Goal: Information Seeking & Learning: Learn about a topic

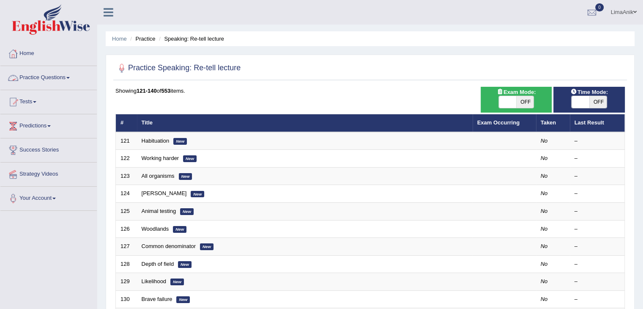
click at [25, 75] on link "Practice Questions" at bounding box center [48, 76] width 96 height 21
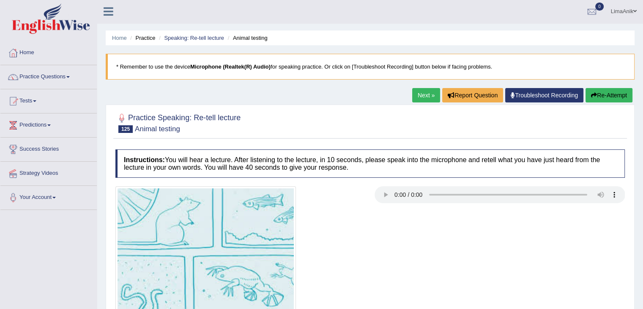
scroll to position [75, 0]
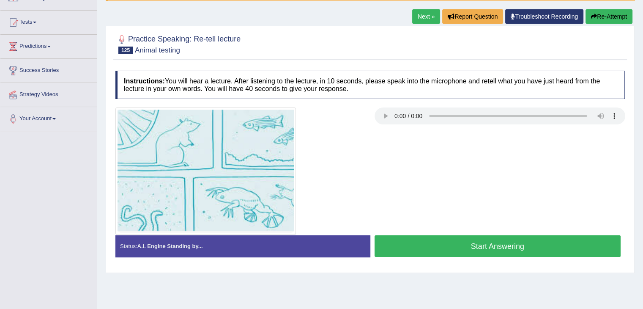
scroll to position [75, 0]
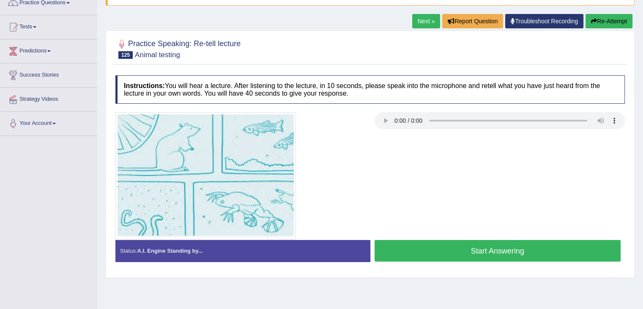
click at [462, 242] on button "Start Answering" at bounding box center [498, 251] width 247 height 22
click at [446, 249] on button "Start Answering" at bounding box center [498, 251] width 247 height 22
click at [458, 243] on button "Start Answering" at bounding box center [498, 251] width 247 height 22
click at [431, 241] on button "Start Answering" at bounding box center [498, 251] width 247 height 22
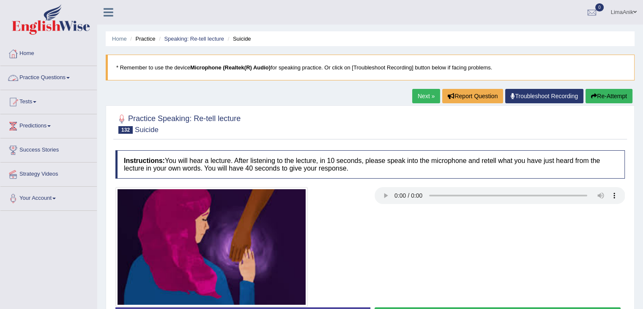
click at [48, 83] on link "Practice Questions" at bounding box center [48, 76] width 96 height 21
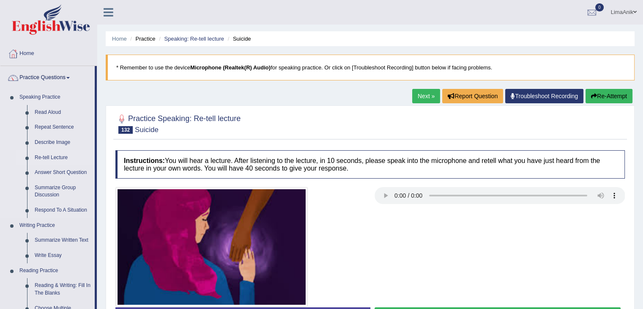
click at [65, 159] on link "Re-tell Lecture" at bounding box center [63, 157] width 64 height 15
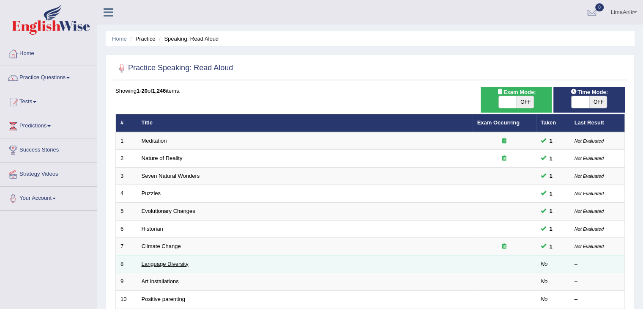
click at [181, 264] on link "Language Diversity" at bounding box center [165, 264] width 47 height 6
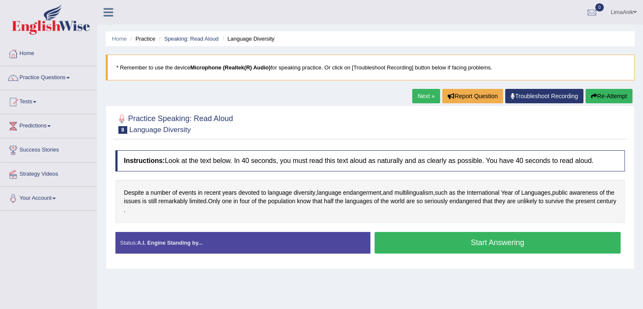
click at [420, 243] on button "Start Answering" at bounding box center [498, 243] width 247 height 22
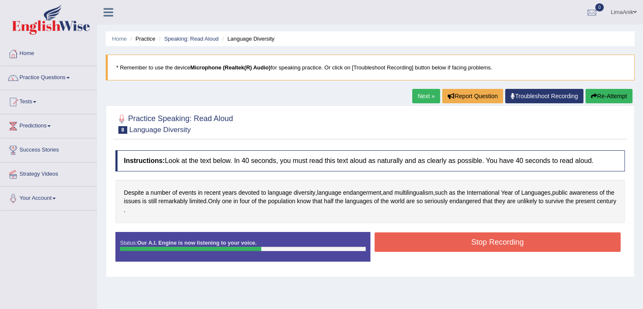
click at [499, 238] on button "Stop Recording" at bounding box center [498, 241] width 247 height 19
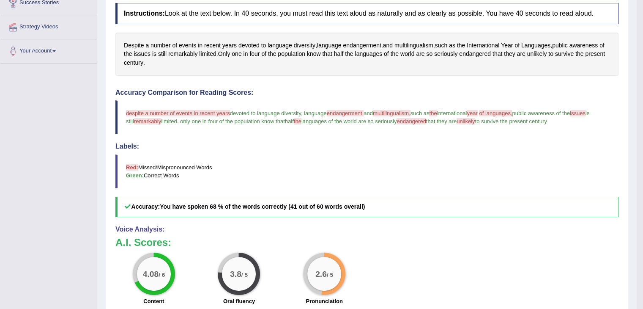
scroll to position [148, 0]
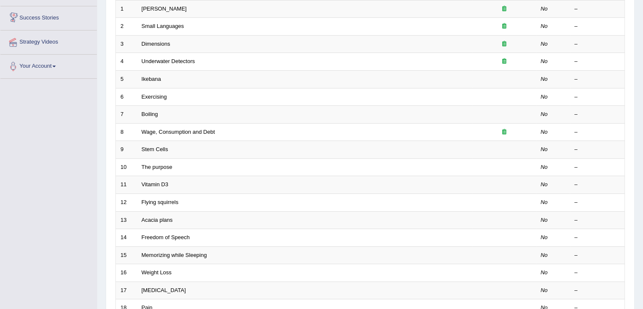
scroll to position [249, 0]
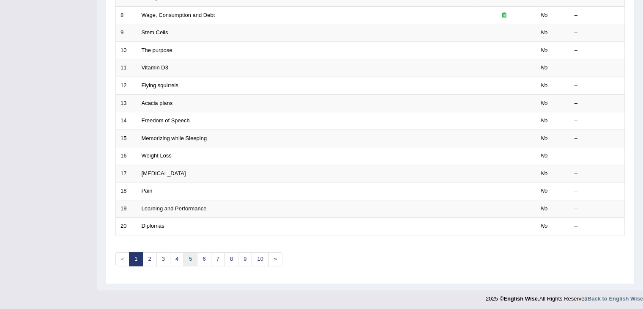
click at [189, 258] on link "5" at bounding box center [191, 259] width 14 height 14
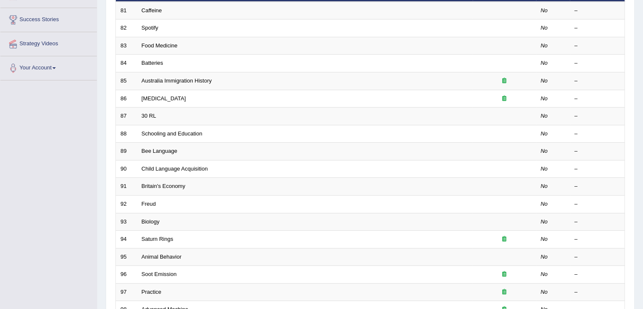
scroll to position [247, 0]
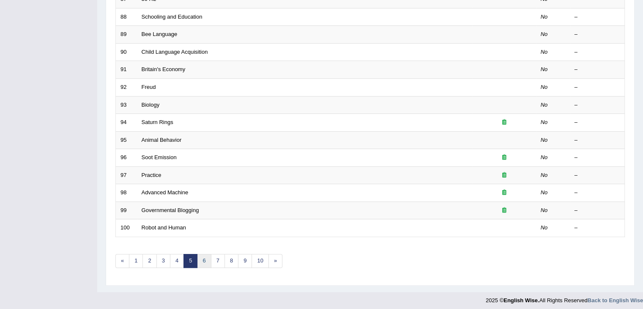
click at [204, 255] on link "6" at bounding box center [204, 261] width 14 height 14
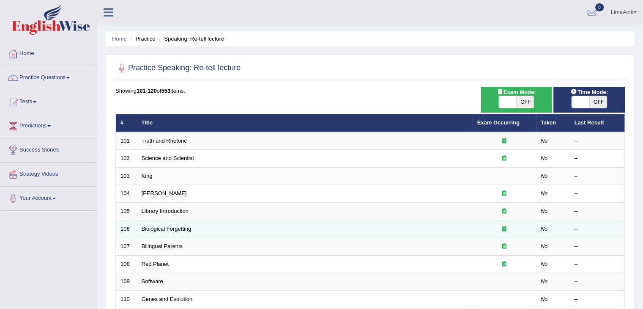
click at [387, 232] on td "Biological Forgetting" at bounding box center [305, 229] width 336 height 18
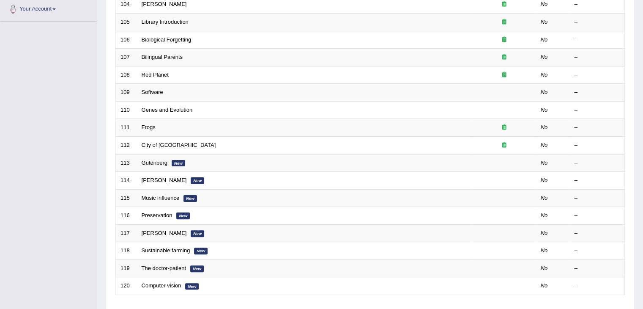
scroll to position [249, 0]
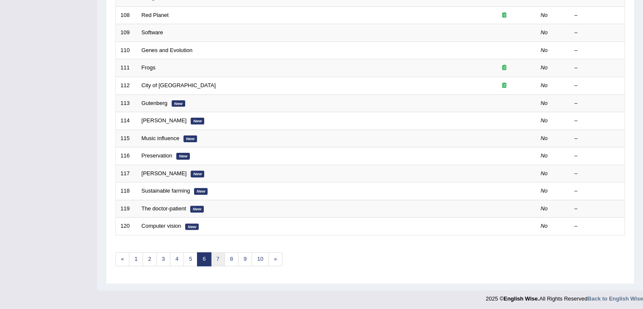
click at [215, 255] on link "7" at bounding box center [218, 259] width 14 height 14
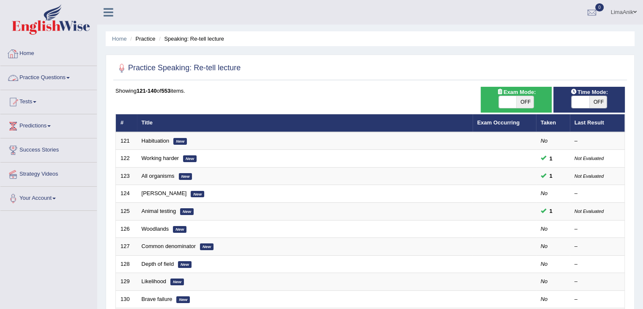
click at [27, 83] on link "Practice Questions" at bounding box center [48, 76] width 96 height 21
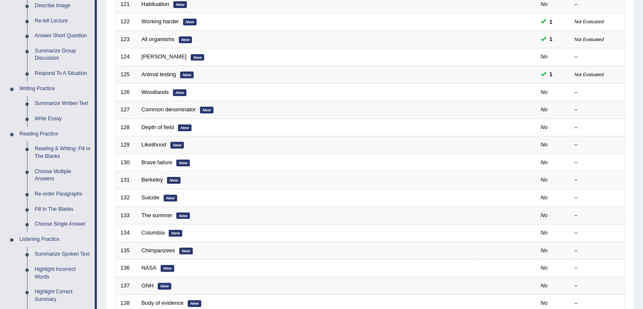
scroll to position [203, 0]
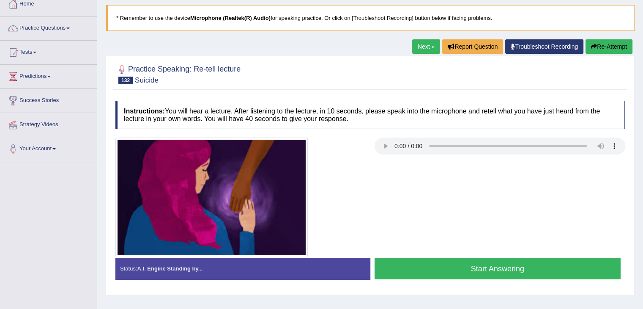
scroll to position [55, 0]
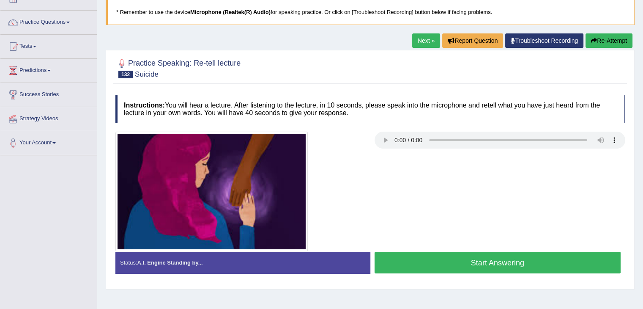
click at [458, 258] on button "Start Answering" at bounding box center [498, 263] width 247 height 22
click at [442, 253] on button "Start Answering" at bounding box center [498, 263] width 247 height 22
click at [491, 256] on button "Start Answering" at bounding box center [498, 263] width 247 height 22
click at [455, 261] on button "Start Answering" at bounding box center [498, 263] width 247 height 22
click at [413, 252] on button "Start Answering" at bounding box center [498, 263] width 247 height 22
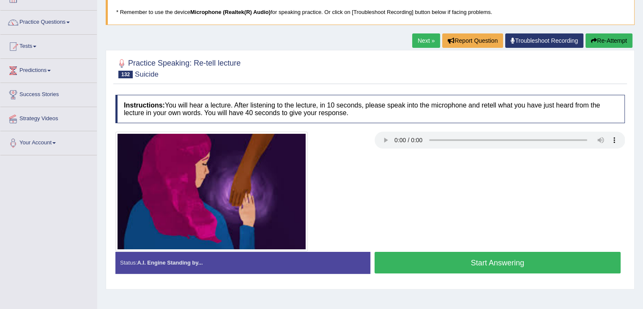
click at [459, 263] on button "Start Answering" at bounding box center [498, 263] width 247 height 22
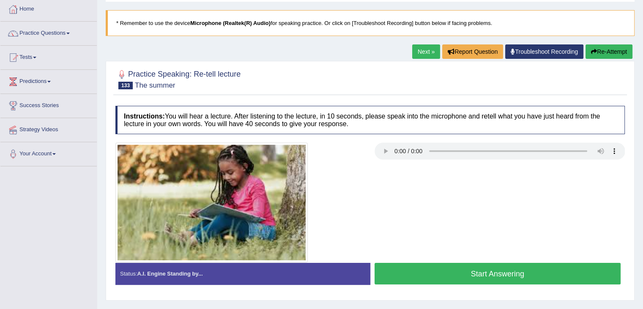
scroll to position [74, 0]
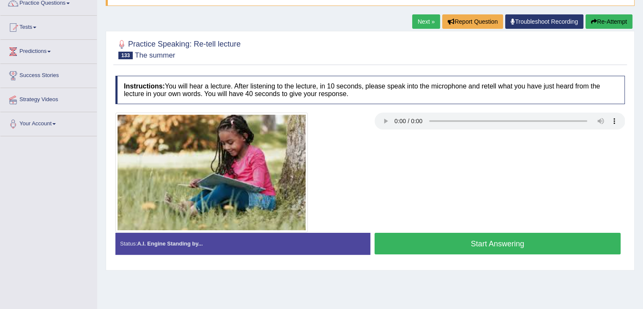
click at [448, 238] on button "Start Answering" at bounding box center [498, 244] width 247 height 22
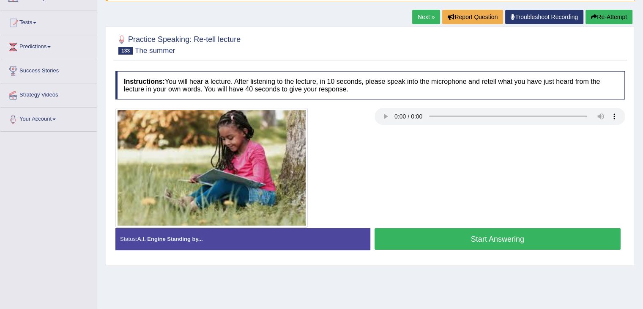
scroll to position [74, 0]
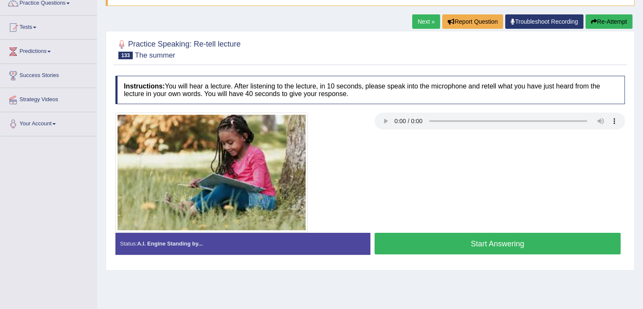
click at [455, 237] on button "Start Answering" at bounding box center [498, 244] width 247 height 22
click at [460, 240] on button "Start Answering" at bounding box center [498, 244] width 247 height 22
click at [468, 243] on button "Start Answering" at bounding box center [498, 244] width 247 height 22
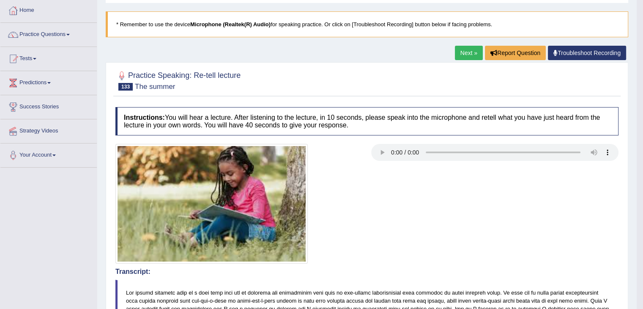
scroll to position [14, 0]
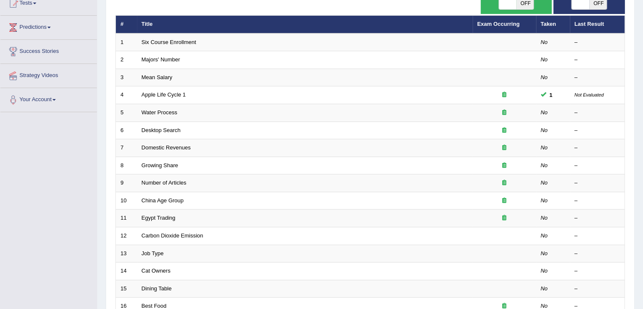
scroll to position [249, 0]
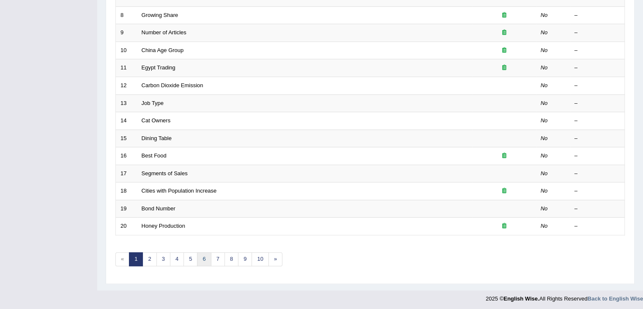
click at [203, 252] on link "6" at bounding box center [204, 259] width 14 height 14
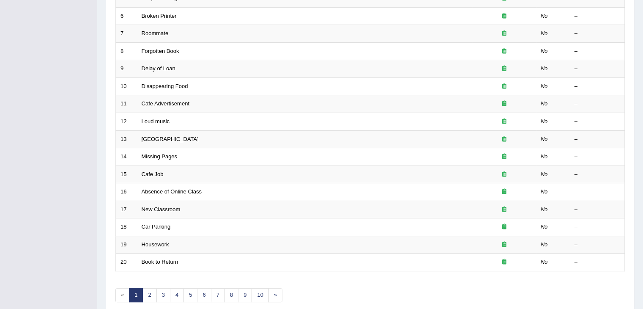
scroll to position [231, 0]
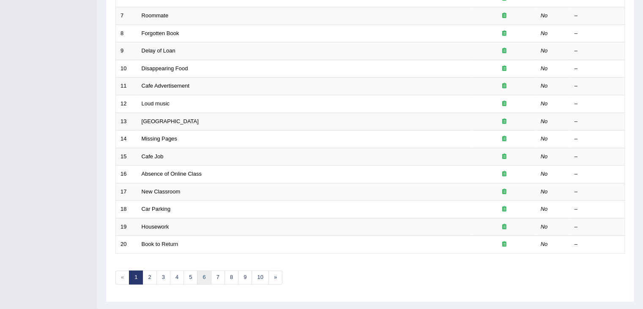
click at [201, 276] on link "6" at bounding box center [204, 277] width 14 height 14
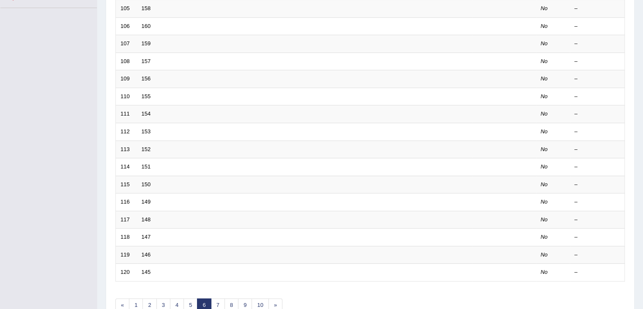
scroll to position [236, 0]
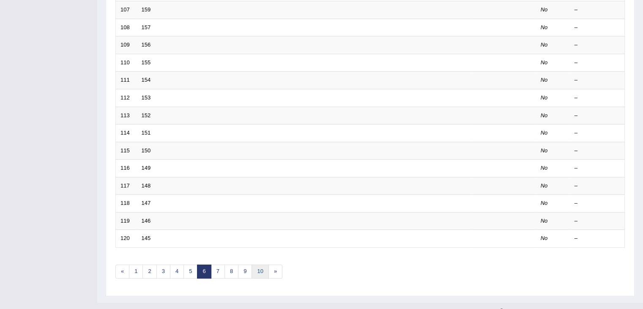
click at [264, 269] on link "10" at bounding box center [260, 271] width 17 height 14
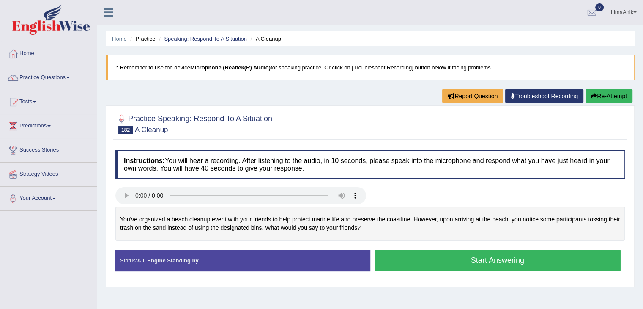
click at [477, 254] on button "Start Answering" at bounding box center [498, 261] width 247 height 22
click at [433, 250] on button "Start Answering" at bounding box center [498, 261] width 247 height 22
click at [464, 260] on button "Start Answering" at bounding box center [498, 261] width 247 height 22
click at [424, 267] on button "Start Answering" at bounding box center [498, 261] width 247 height 22
click at [433, 258] on button "Start Answering" at bounding box center [498, 261] width 247 height 22
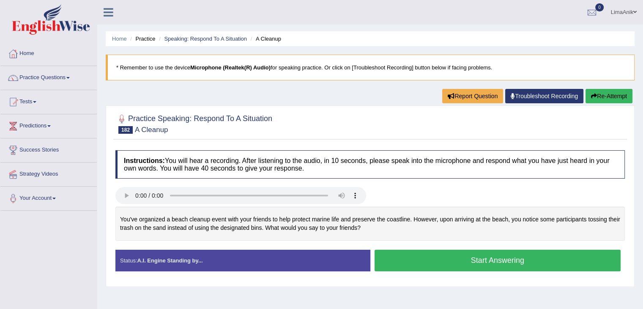
click at [431, 254] on button "Start Answering" at bounding box center [498, 261] width 247 height 22
click at [448, 259] on button "Start Answering" at bounding box center [498, 261] width 247 height 22
click at [453, 250] on button "Start Answering" at bounding box center [498, 261] width 247 height 22
click at [458, 259] on button "Start Answering" at bounding box center [498, 261] width 247 height 22
click at [467, 255] on button "Start Answering" at bounding box center [498, 261] width 247 height 22
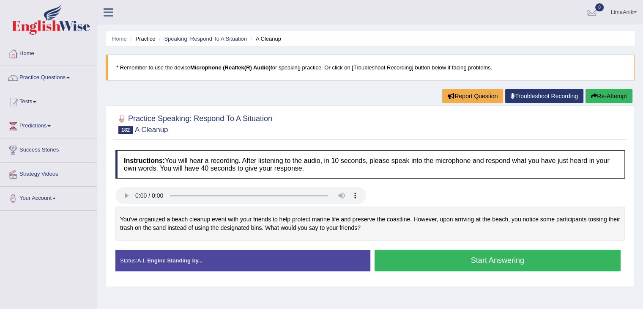
click at [446, 260] on button "Start Answering" at bounding box center [498, 261] width 247 height 22
click at [411, 257] on button "Start Answering" at bounding box center [498, 261] width 247 height 22
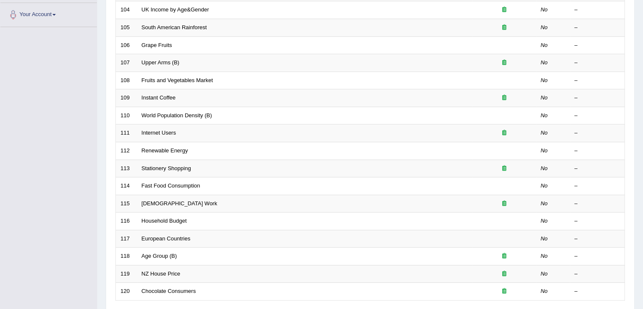
scroll to position [249, 0]
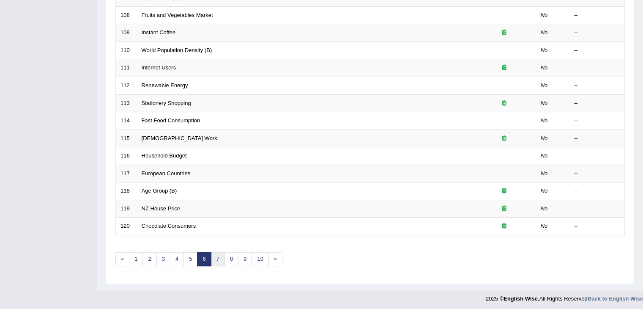
click at [215, 253] on link "7" at bounding box center [218, 259] width 14 height 14
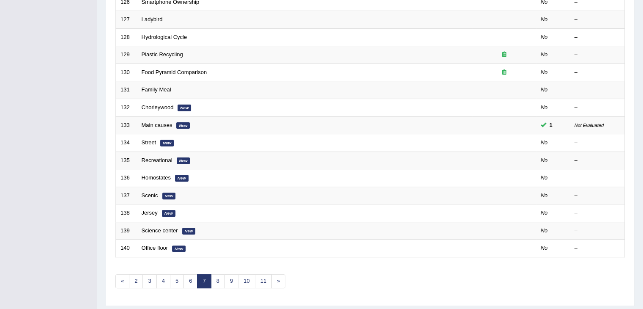
scroll to position [236, 0]
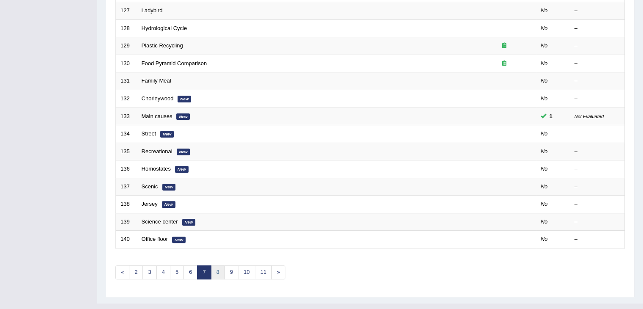
click at [217, 273] on link "8" at bounding box center [218, 272] width 14 height 14
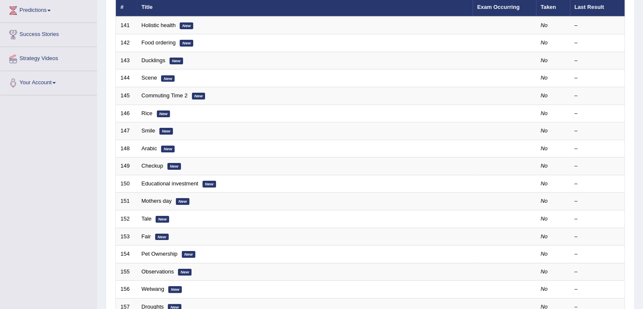
scroll to position [124, 0]
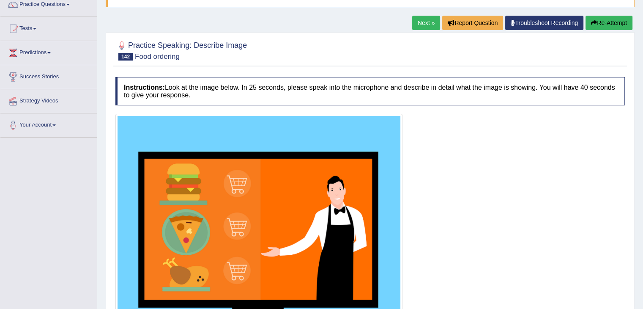
scroll to position [158, 0]
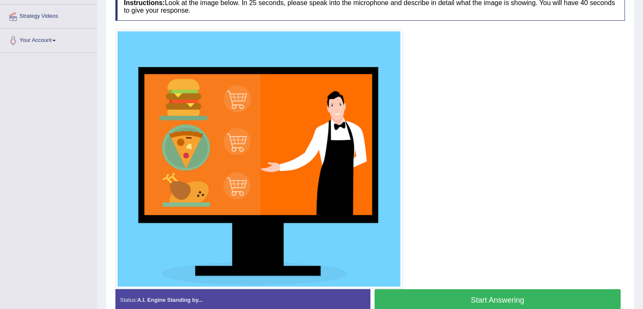
click at [524, 298] on button "Start Answering" at bounding box center [498, 300] width 247 height 22
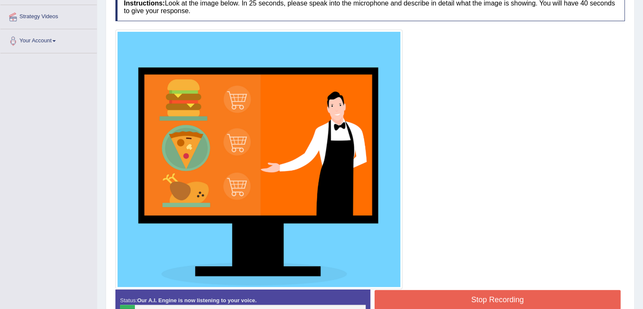
scroll to position [161, 0]
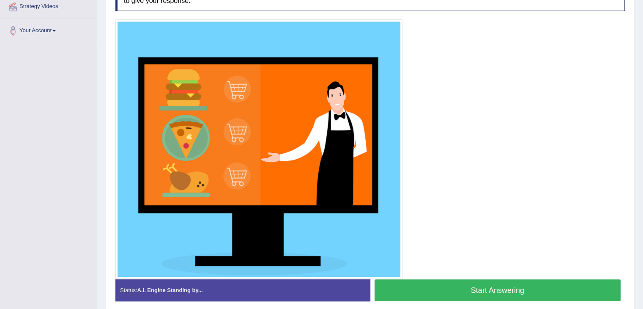
click at [451, 283] on button "Start Answering" at bounding box center [498, 290] width 247 height 22
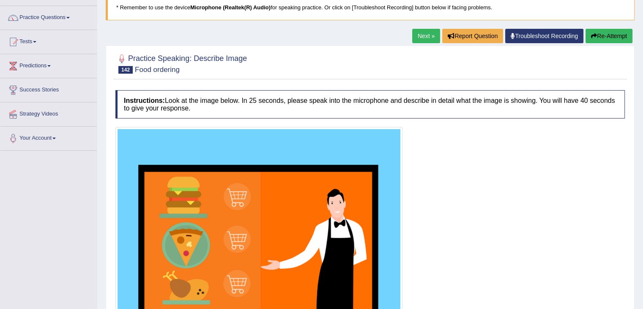
scroll to position [54, 0]
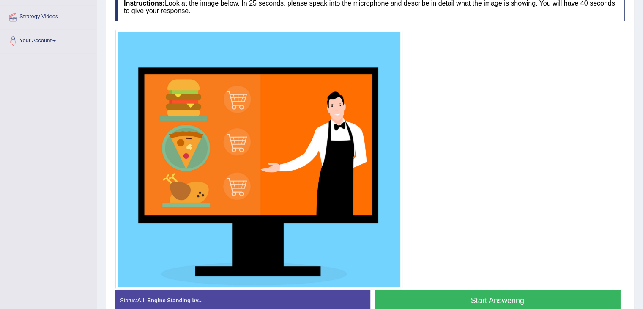
scroll to position [188, 0]
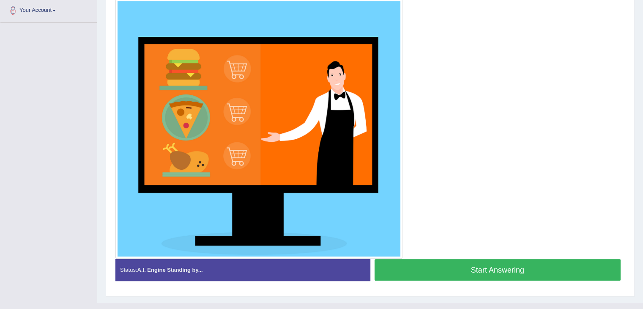
click at [487, 269] on button "Start Answering" at bounding box center [498, 270] width 247 height 22
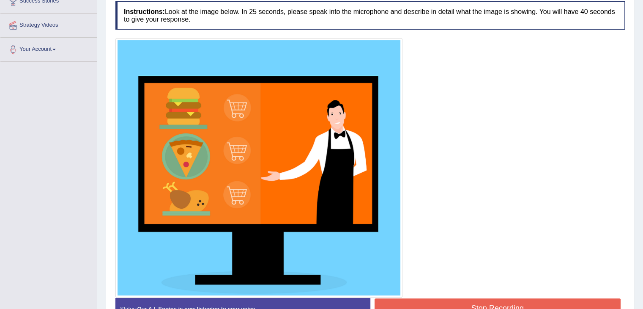
scroll to position [164, 0]
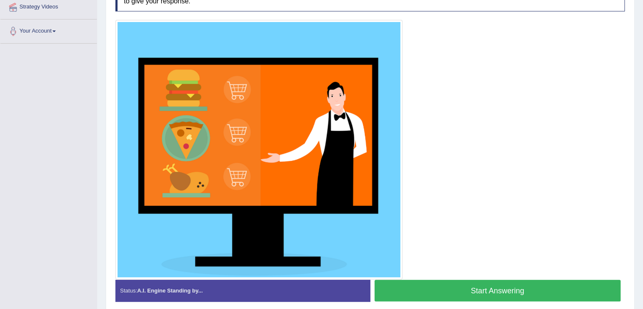
click at [468, 284] on button "Start Answering" at bounding box center [498, 291] width 247 height 22
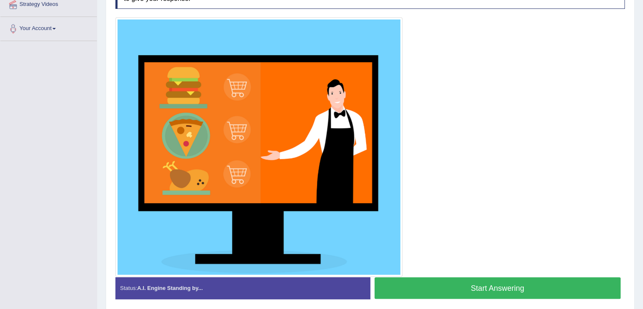
click at [484, 280] on button "Start Answering" at bounding box center [498, 288] width 247 height 22
click at [504, 279] on button "Start Answering" at bounding box center [498, 288] width 247 height 22
click at [451, 295] on button "Start Answering" at bounding box center [498, 288] width 247 height 22
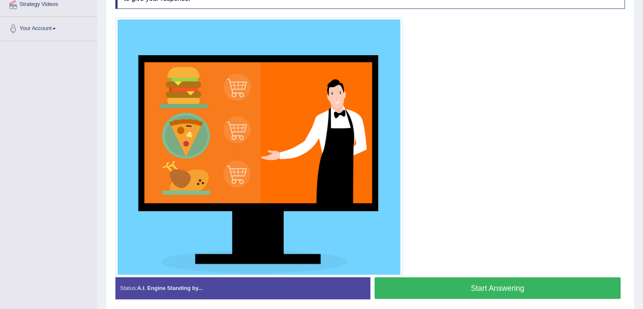
click at [461, 277] on button "Start Answering" at bounding box center [498, 288] width 247 height 22
click at [442, 289] on button "Start Answering" at bounding box center [498, 288] width 247 height 22
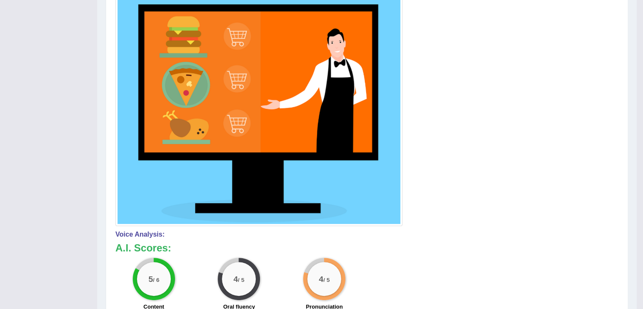
scroll to position [0, 0]
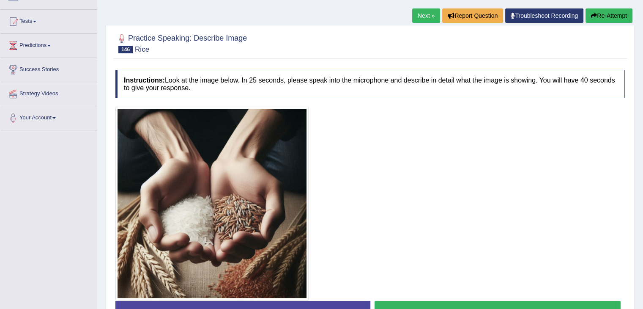
scroll to position [131, 0]
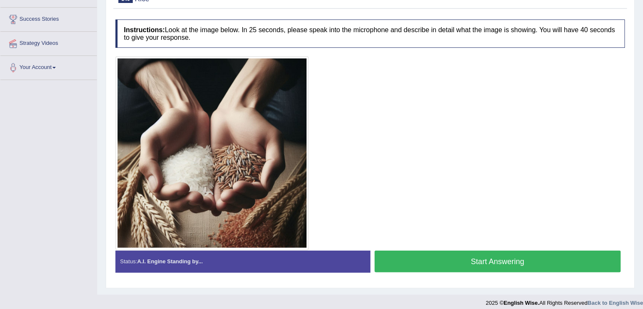
click at [470, 263] on button "Start Answering" at bounding box center [498, 261] width 247 height 22
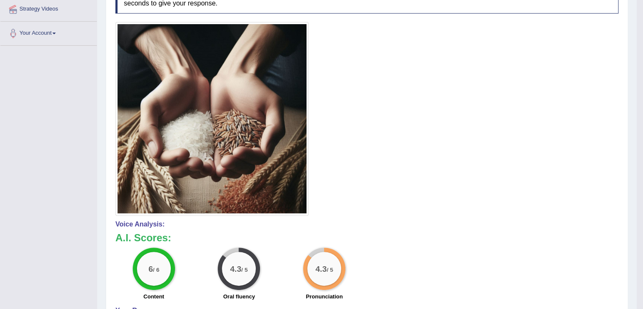
scroll to position [0, 0]
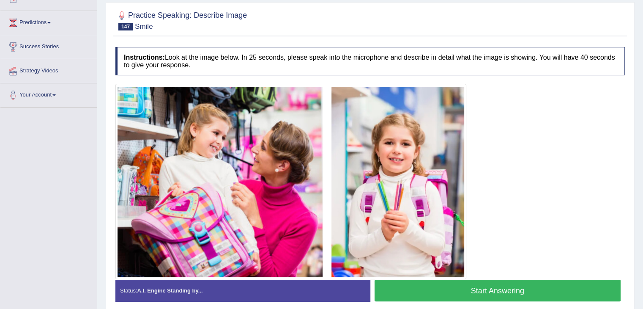
scroll to position [110, 0]
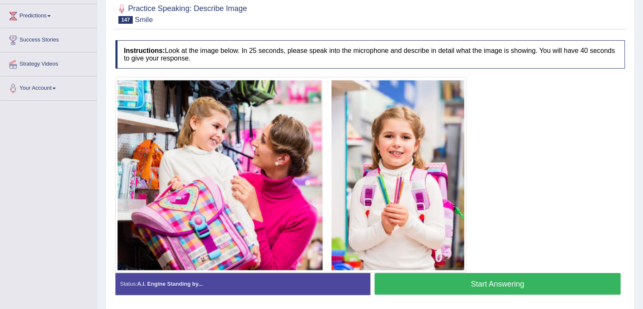
click at [513, 281] on button "Start Answering" at bounding box center [498, 284] width 247 height 22
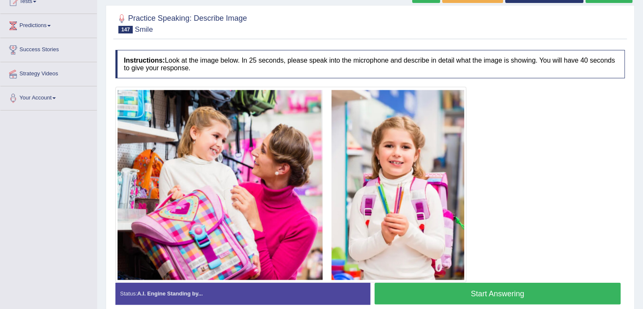
scroll to position [116, 0]
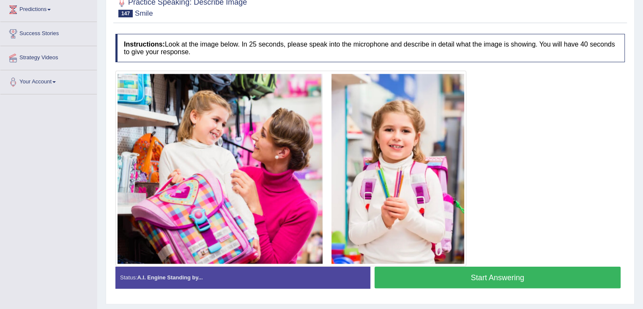
click at [451, 273] on button "Start Answering" at bounding box center [498, 277] width 247 height 22
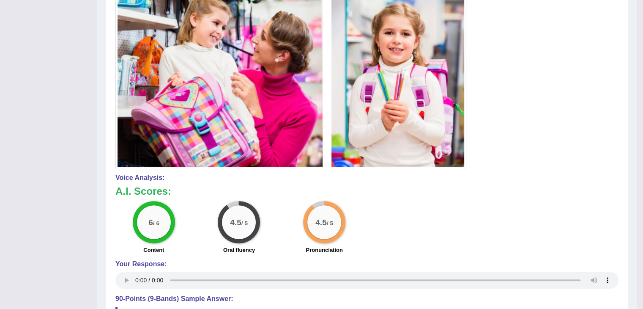
scroll to position [38, 0]
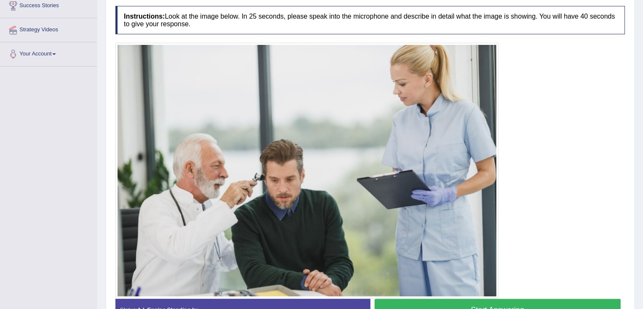
scroll to position [192, 0]
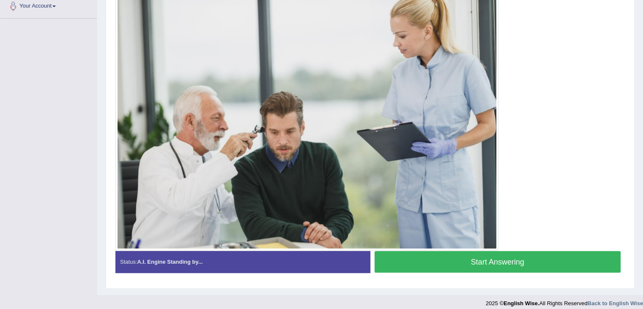
click at [518, 265] on button "Start Answering" at bounding box center [498, 262] width 247 height 22
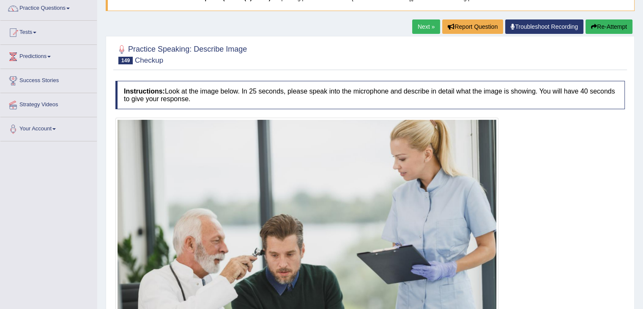
scroll to position [137, 0]
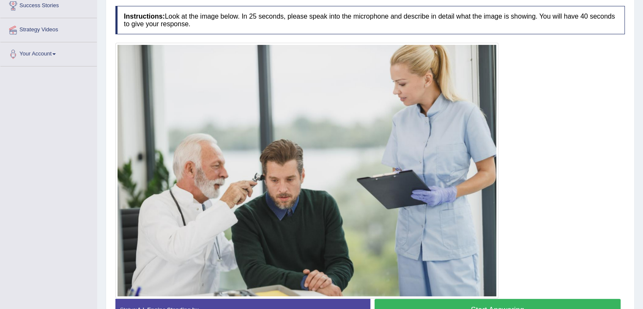
scroll to position [198, 0]
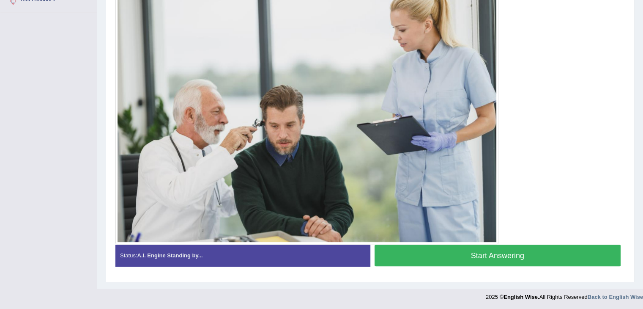
click at [486, 264] on button "Start Answering" at bounding box center [498, 255] width 247 height 22
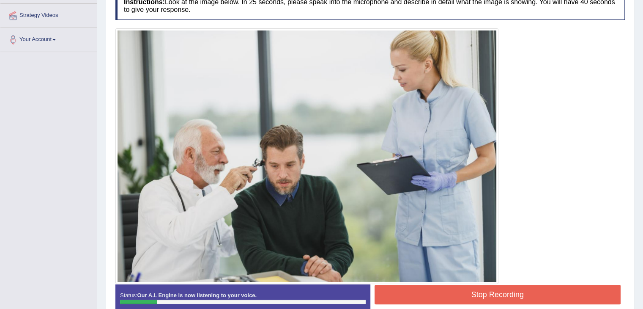
scroll to position [168, 0]
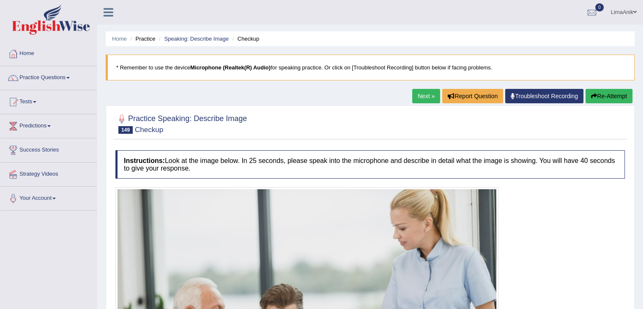
scroll to position [168, 0]
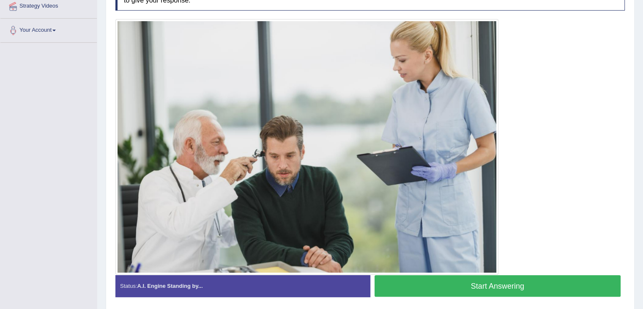
click at [464, 286] on button "Start Answering" at bounding box center [498, 286] width 247 height 22
click at [450, 283] on button "Start Answering" at bounding box center [498, 286] width 247 height 22
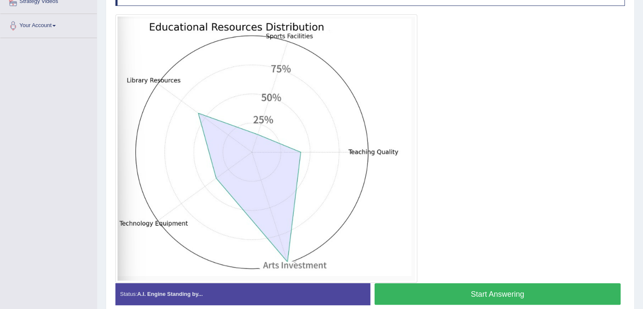
scroll to position [173, 0]
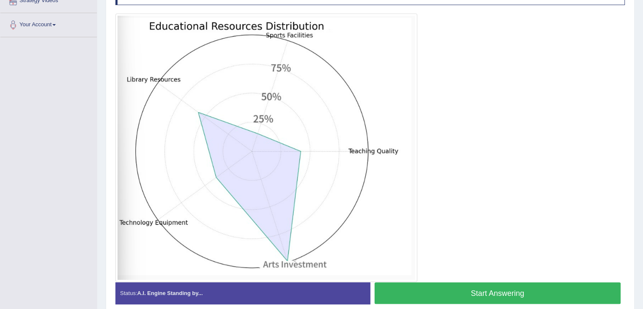
click at [493, 291] on button "Start Answering" at bounding box center [498, 293] width 247 height 22
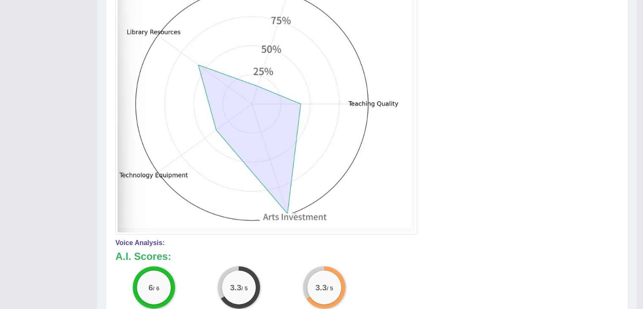
scroll to position [112, 0]
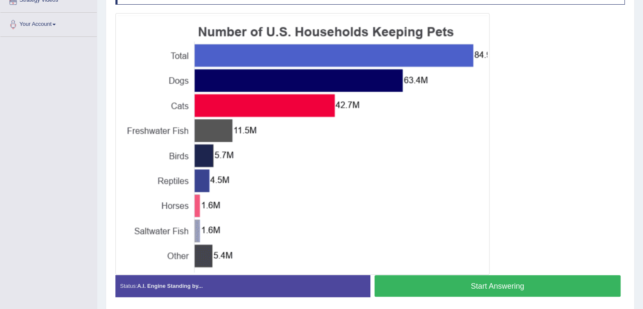
scroll to position [179, 0]
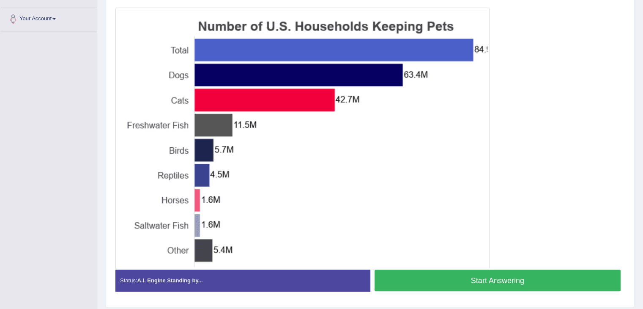
click at [531, 214] on div at bounding box center [370, 138] width 510 height 261
click at [467, 276] on button "Start Answering" at bounding box center [498, 280] width 247 height 22
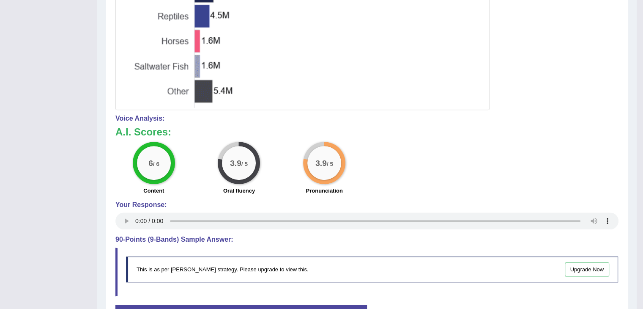
scroll to position [77, 0]
